Goal: Transaction & Acquisition: Purchase product/service

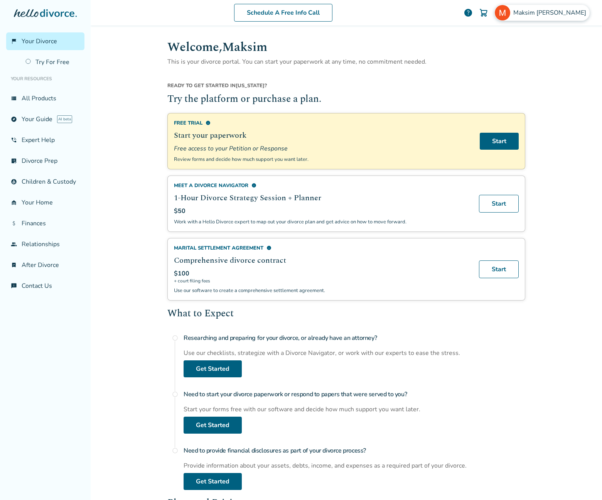
click at [555, 11] on span "[PERSON_NAME]" at bounding box center [551, 12] width 76 height 8
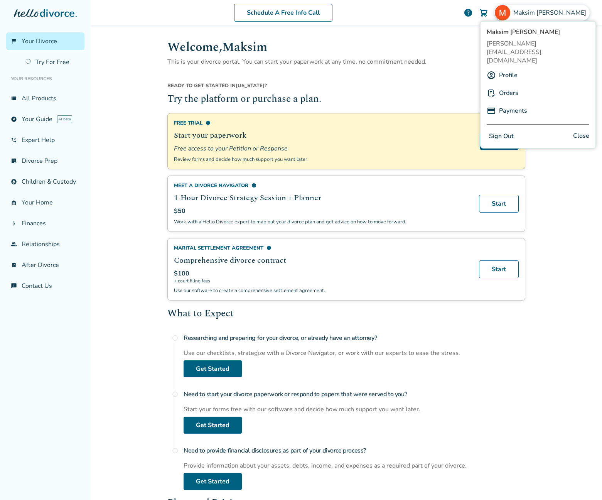
click at [510, 86] on link "Orders" at bounding box center [508, 93] width 19 height 15
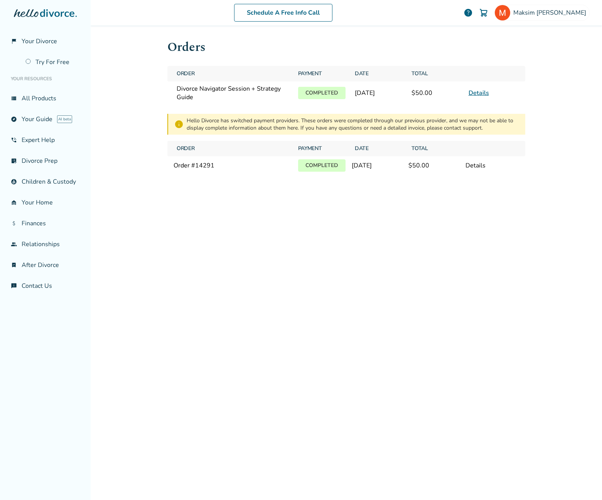
click at [477, 166] on div "Details" at bounding box center [493, 165] width 54 height 8
click at [255, 167] on div "Order # 14291" at bounding box center [233, 165] width 118 height 8
click at [481, 93] on link "Details" at bounding box center [479, 93] width 20 height 8
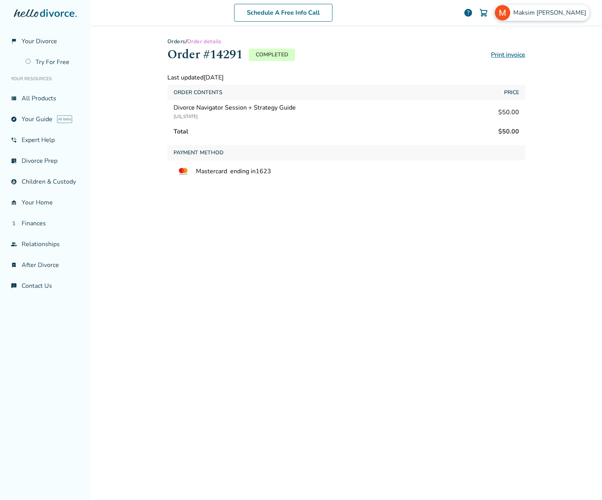
click at [554, 11] on span "[PERSON_NAME]" at bounding box center [551, 12] width 76 height 8
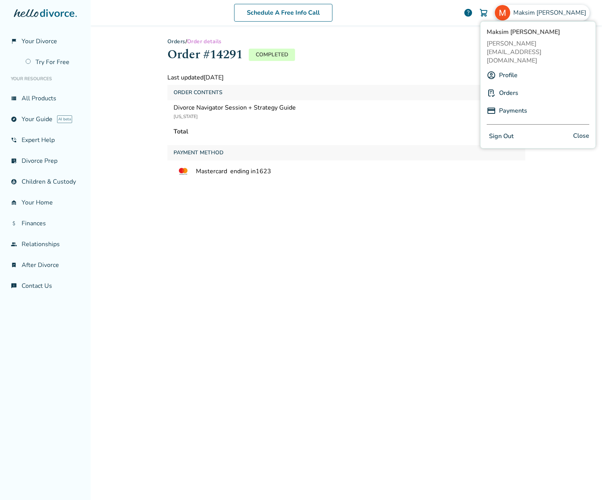
click at [509, 68] on link "Profile" at bounding box center [508, 75] width 19 height 15
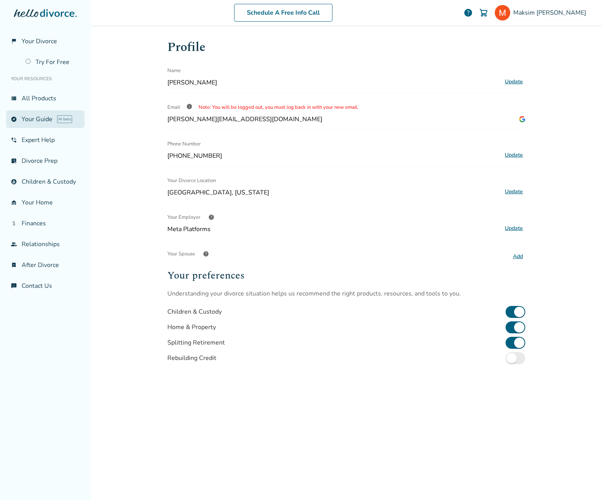
click at [29, 120] on link "explore Your Guide AI beta" at bounding box center [45, 119] width 78 height 18
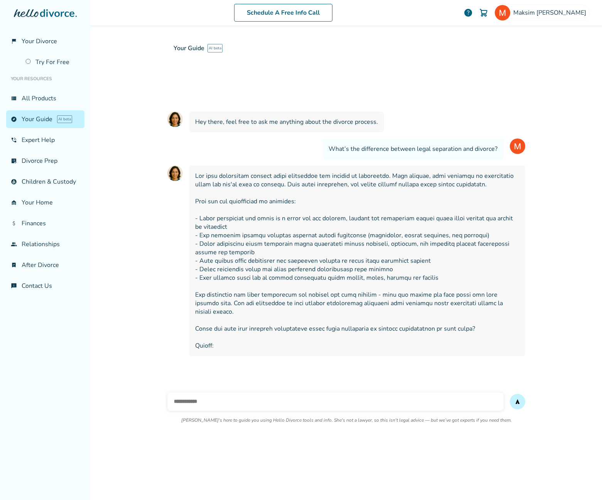
scroll to position [52, 0]
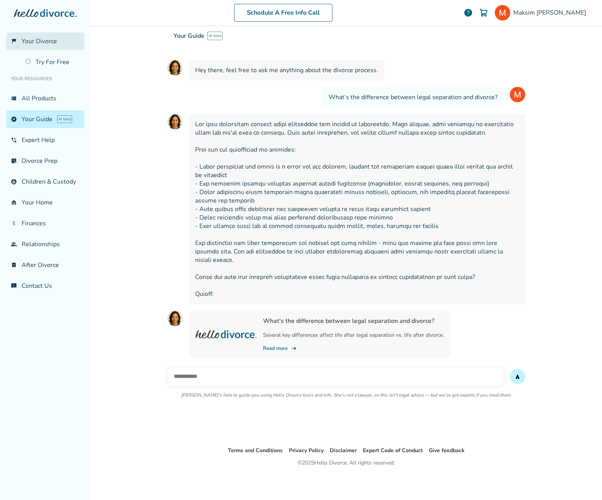
click at [41, 39] on span "Your Divorce" at bounding box center [39, 41] width 35 height 8
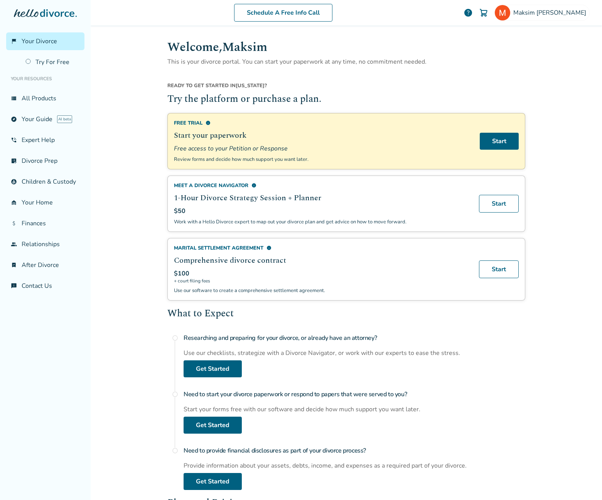
click at [473, 14] on span "help" at bounding box center [468, 12] width 9 height 9
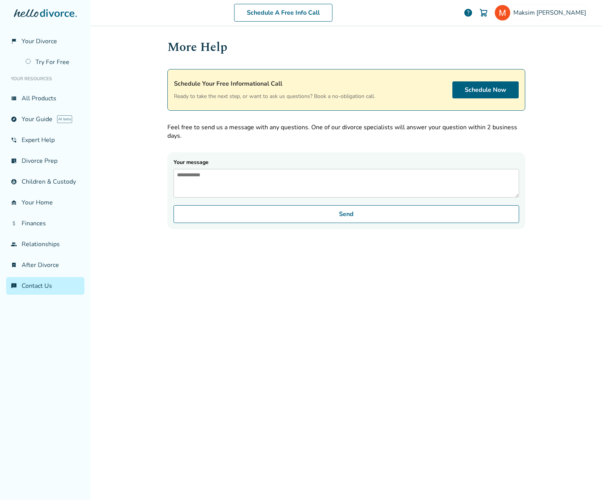
click at [491, 12] on div at bounding box center [483, 12] width 15 height 15
click at [488, 12] on img at bounding box center [483, 12] width 9 height 9
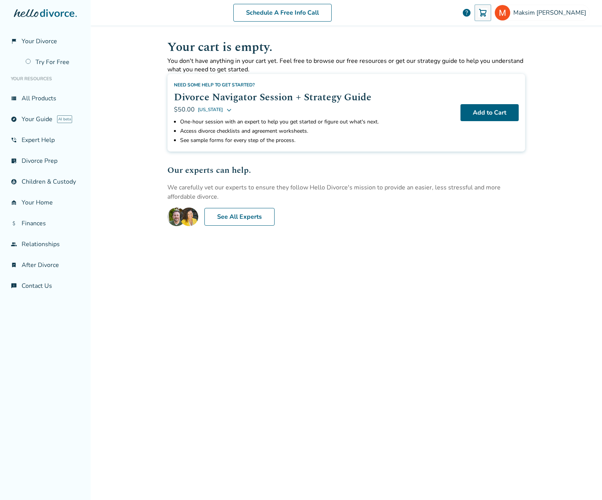
click at [227, 111] on icon at bounding box center [229, 110] width 4 height 3
click at [230, 105] on h2 "Divorce Navigator Session + Strategy Guide" at bounding box center [314, 96] width 280 height 15
click at [234, 82] on span "Need some help to get started?" at bounding box center [214, 85] width 81 height 6
click at [277, 95] on h2 "Divorce Navigator Session + Strategy Guide" at bounding box center [314, 96] width 280 height 15
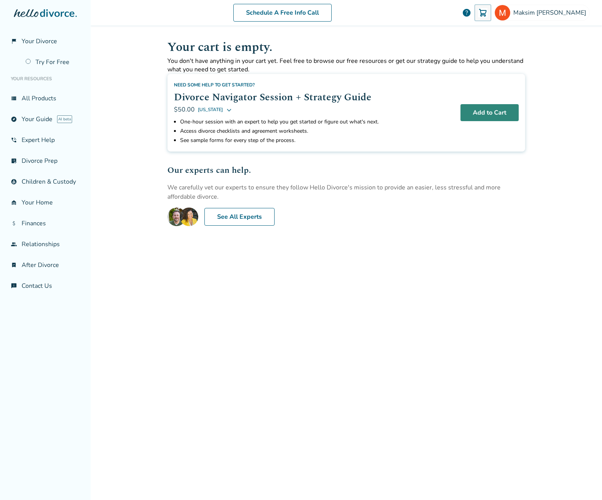
click at [491, 109] on button "Add to Cart" at bounding box center [489, 112] width 58 height 17
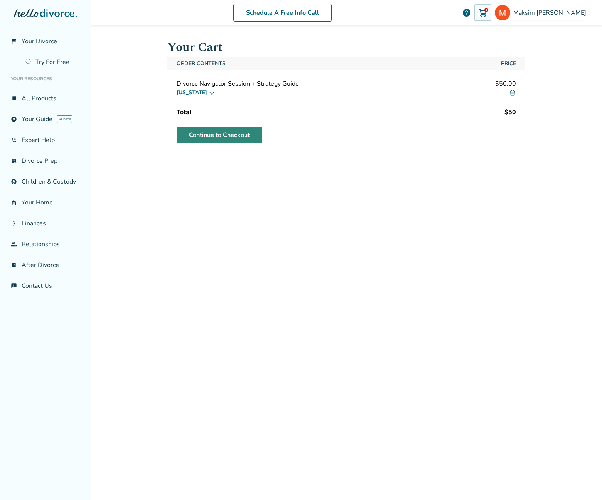
click at [226, 135] on link "Continue to Checkout" at bounding box center [220, 135] width 86 height 16
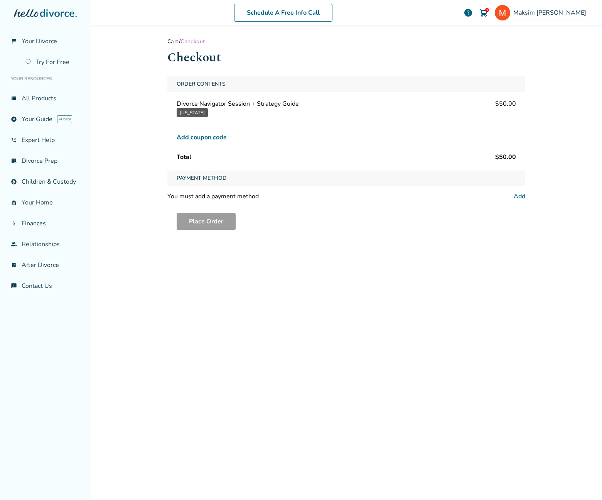
click at [226, 104] on span "Divorce Navigator Session + Strategy Guide" at bounding box center [238, 104] width 122 height 8
click at [194, 112] on button "[US_STATE]" at bounding box center [192, 112] width 31 height 9
click at [44, 39] on span "Your Divorce" at bounding box center [39, 41] width 35 height 8
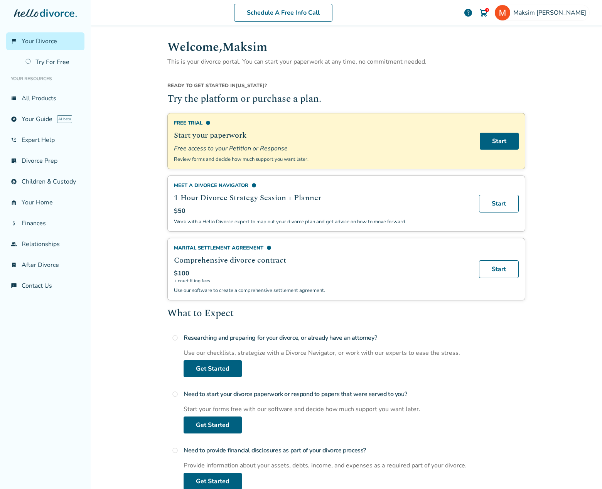
click at [489, 12] on div "1" at bounding box center [487, 10] width 4 height 4
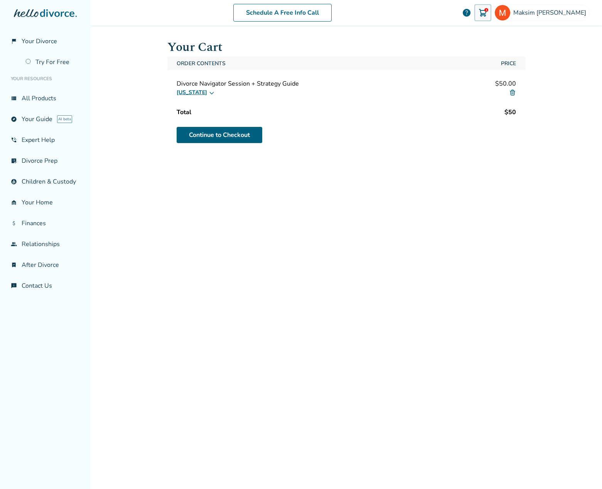
click at [512, 94] on img at bounding box center [512, 92] width 7 height 7
click at [53, 59] on link "Try For Free" at bounding box center [53, 62] width 64 height 18
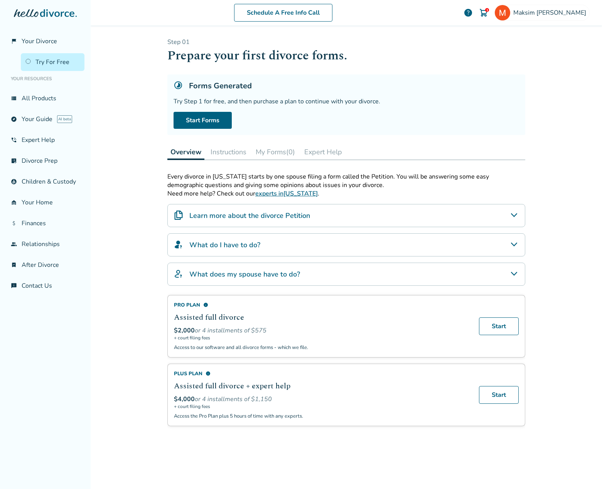
click at [135, 232] on div "Schedule A Free Info Call [PERSON_NAME] 1 help Schedule A Free Call [PERSON_NAM…" at bounding box center [346, 244] width 511 height 489
